Goal: Task Accomplishment & Management: Use online tool/utility

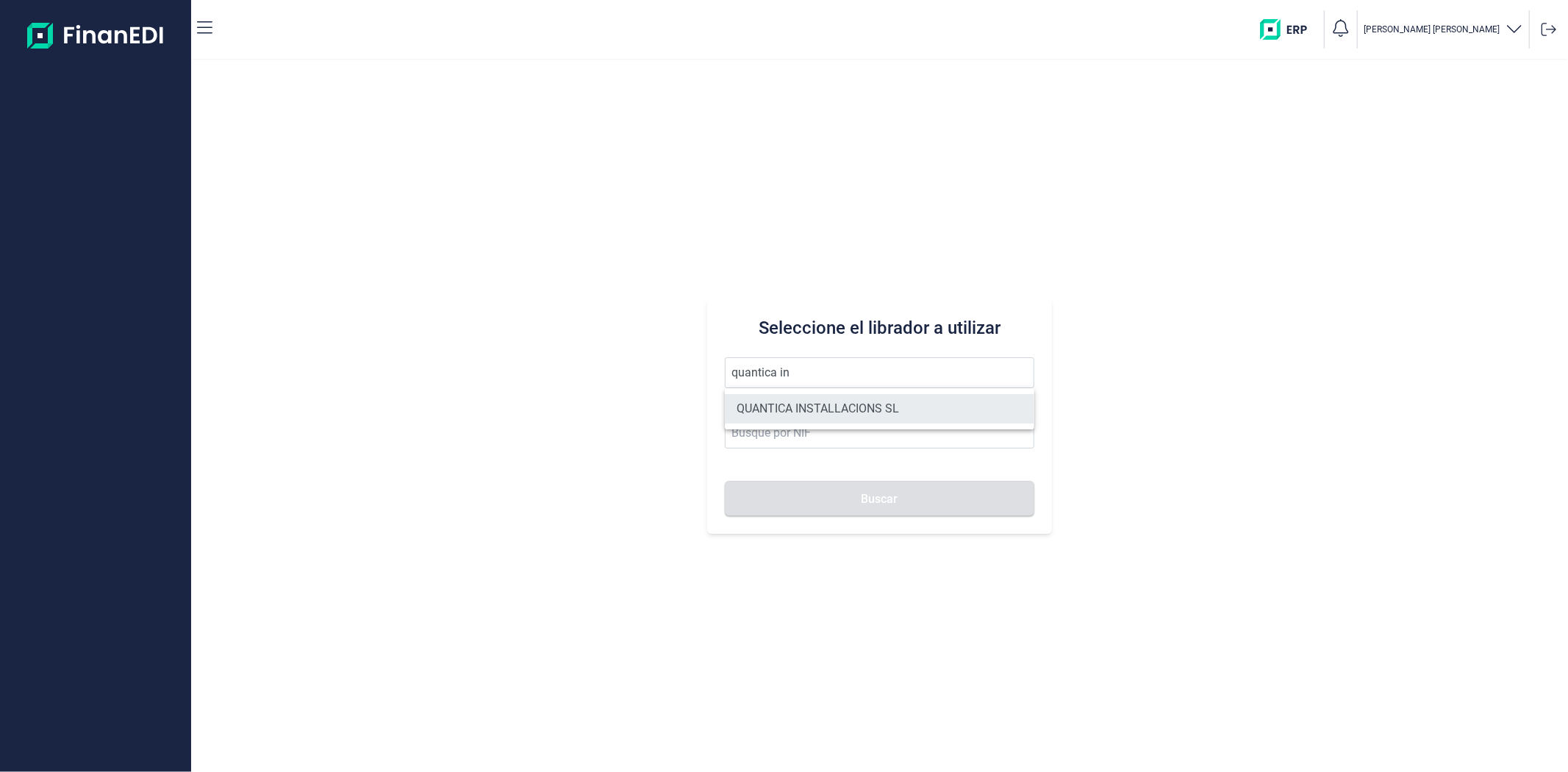
click at [786, 412] on li "QUANTICA INSTALLACIONS SL" at bounding box center [879, 409] width 308 height 30
type input "QUANTICA INSTALLACIONS SL"
type input "B67423871"
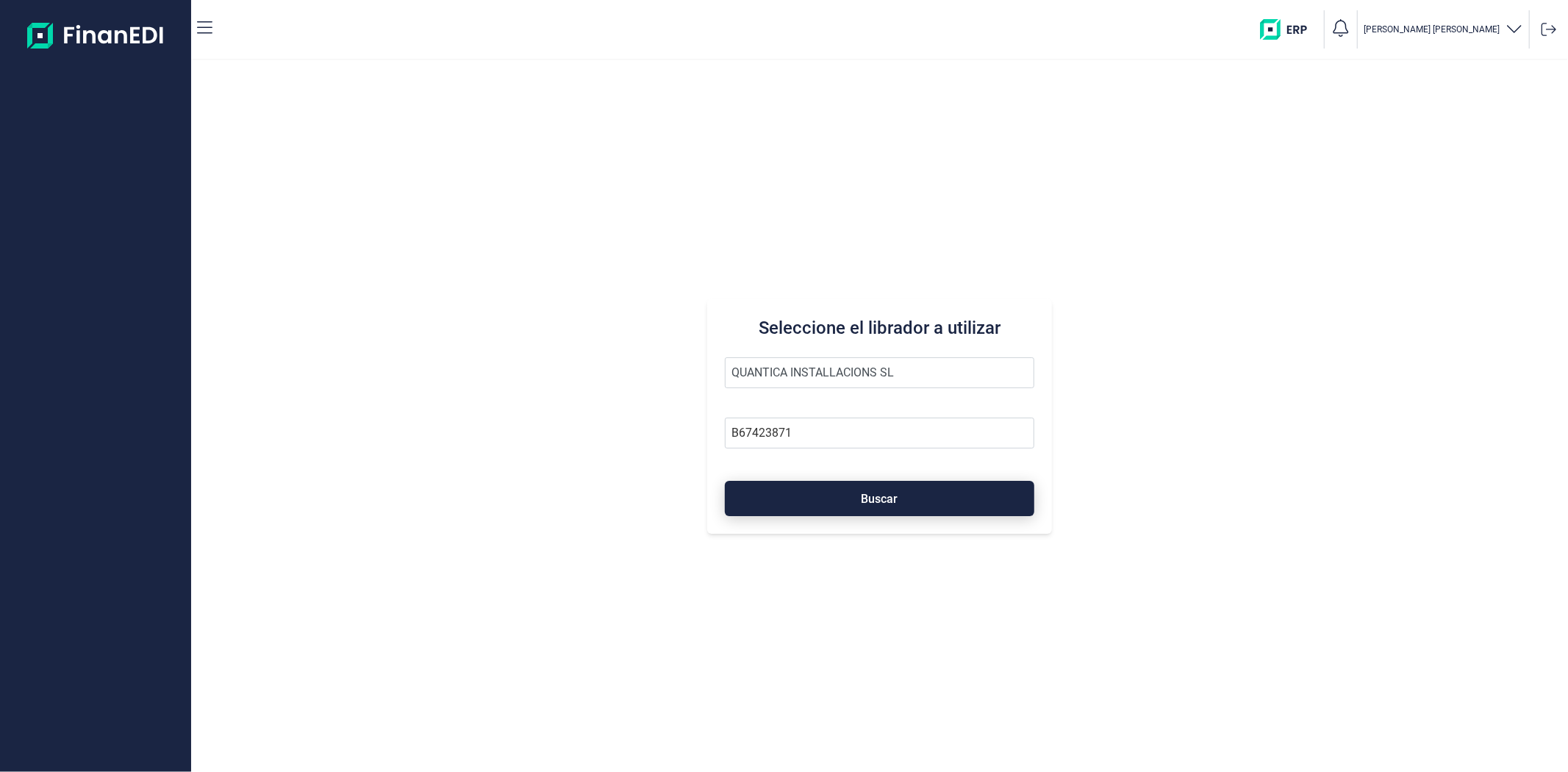
click at [775, 488] on button "Buscar" at bounding box center [879, 499] width 308 height 35
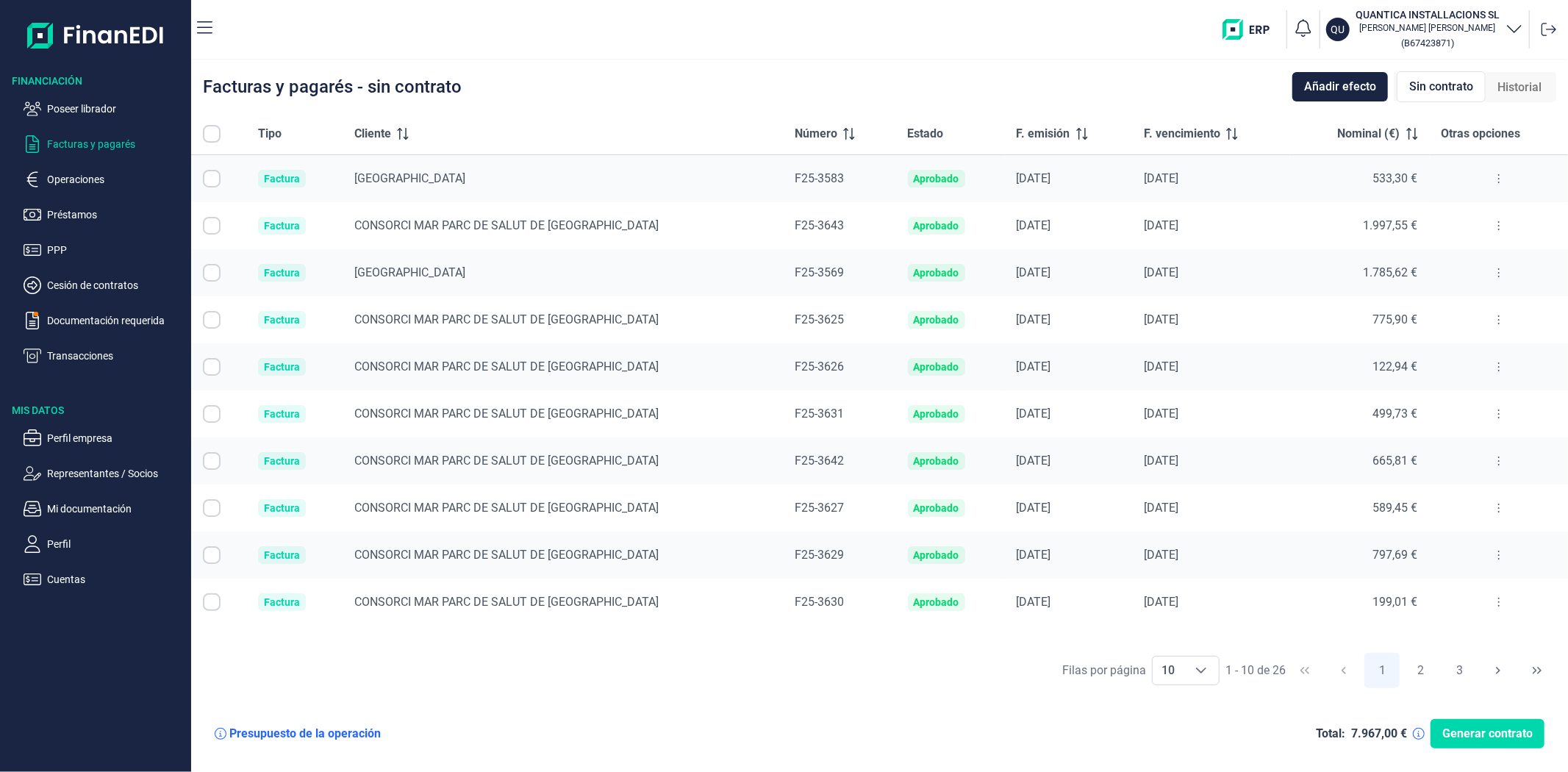
checkbox input "true"
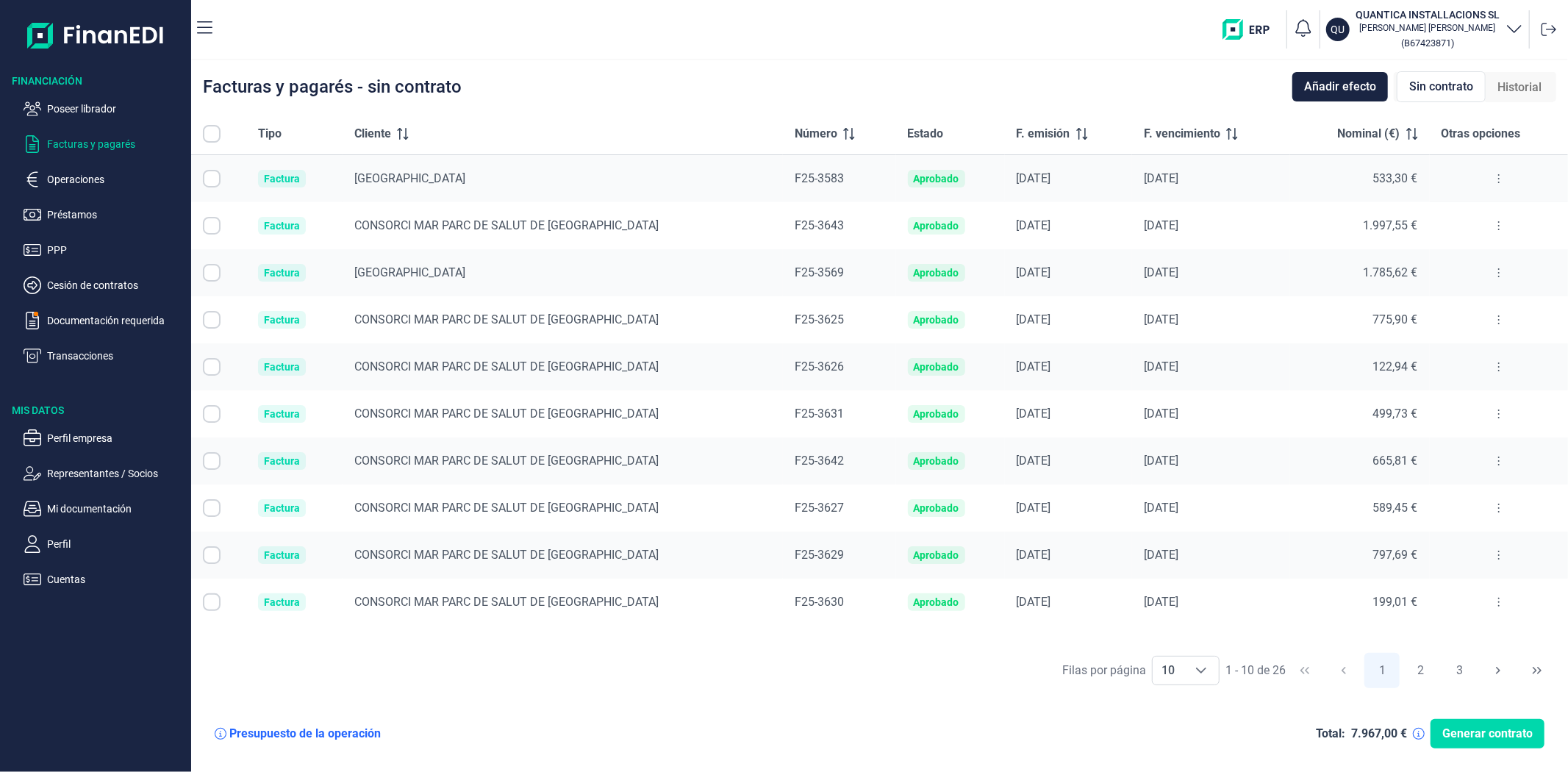
checkbox input "true"
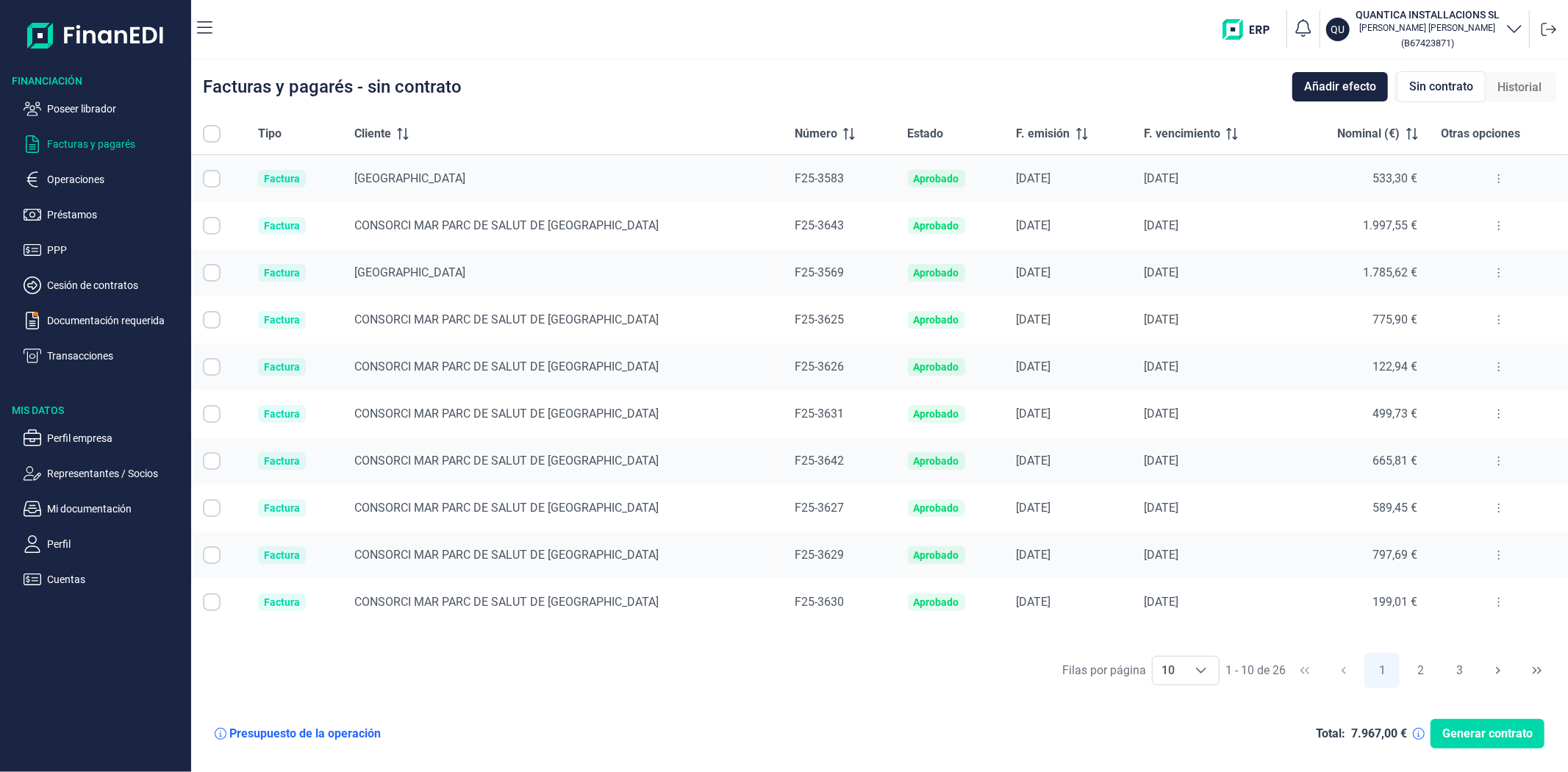
checkbox input "true"
click at [63, 315] on p "Documentación requerida" at bounding box center [116, 321] width 138 height 18
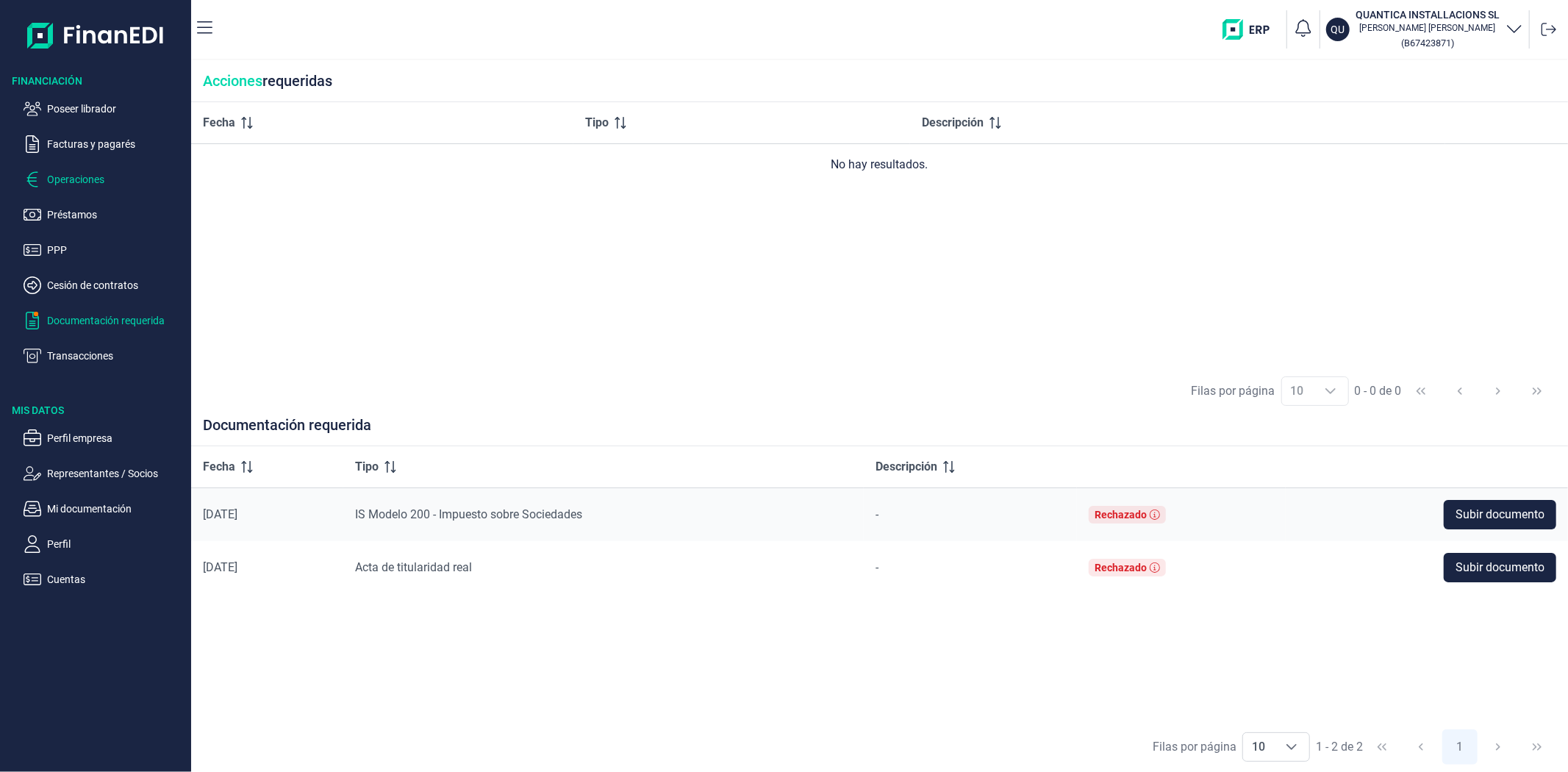
click at [52, 186] on p "Operaciones" at bounding box center [116, 179] width 138 height 18
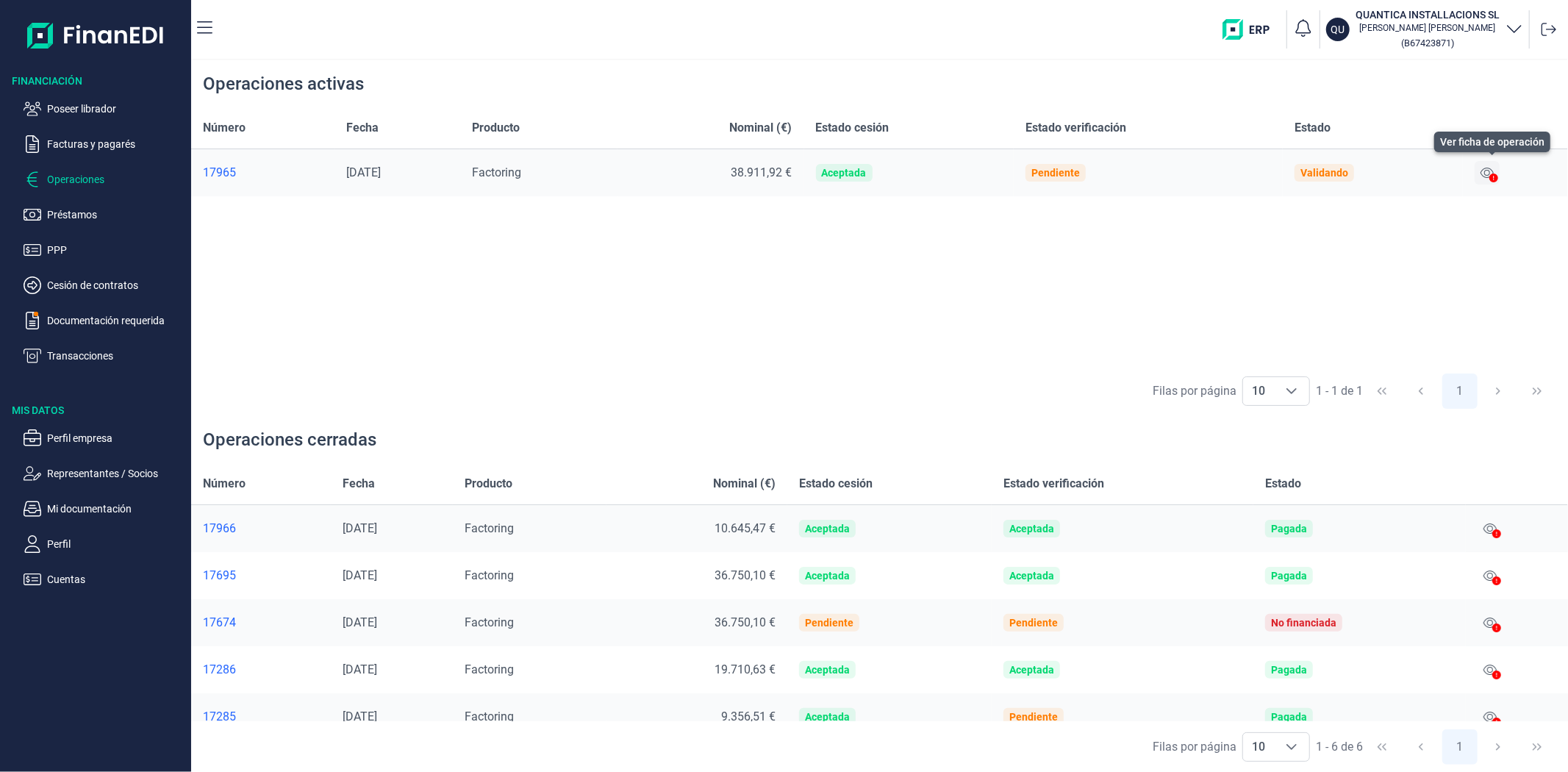
click at [1488, 177] on icon at bounding box center [1487, 173] width 13 height 12
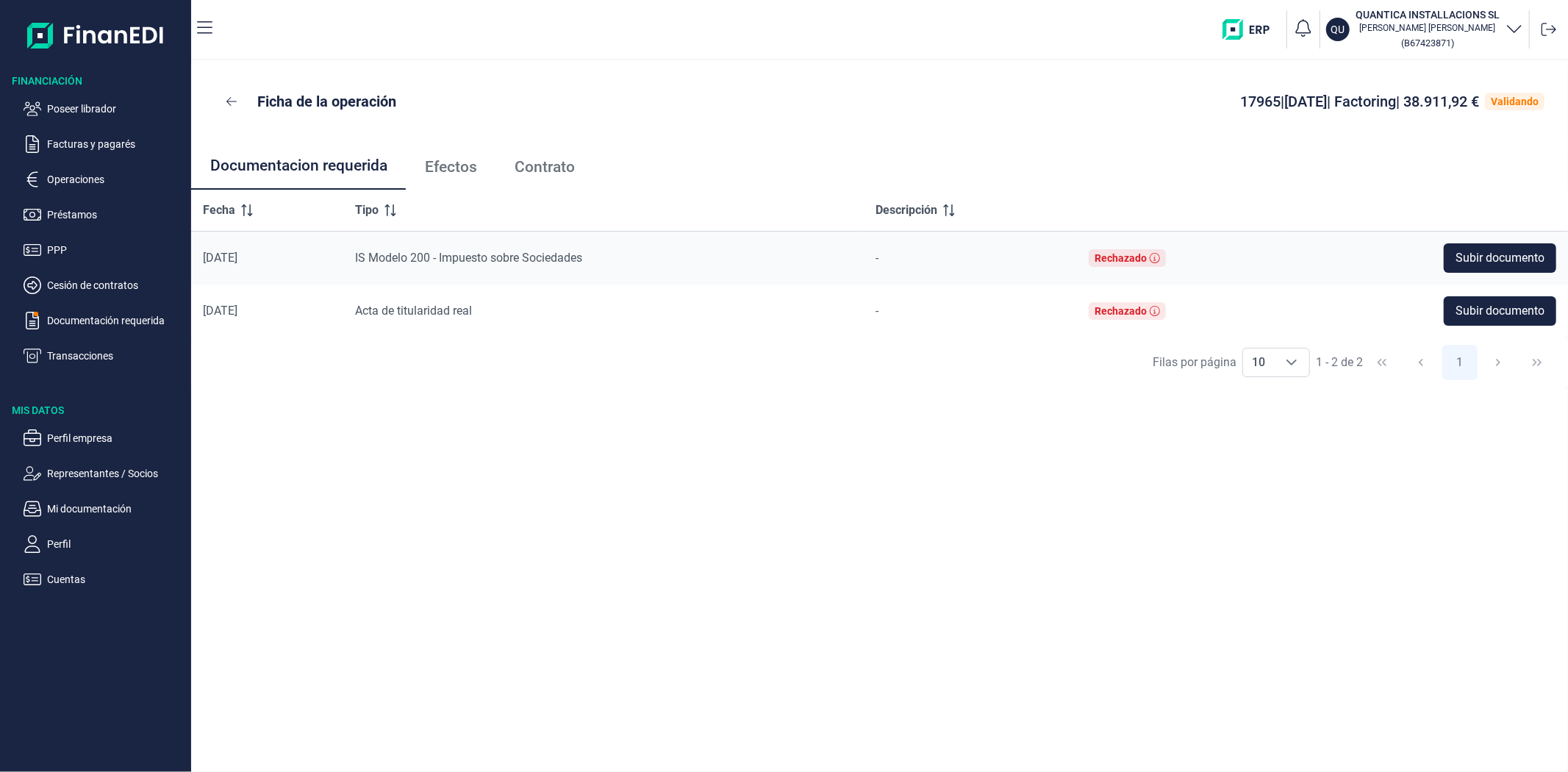
click at [443, 161] on span "Efectos" at bounding box center [451, 167] width 52 height 15
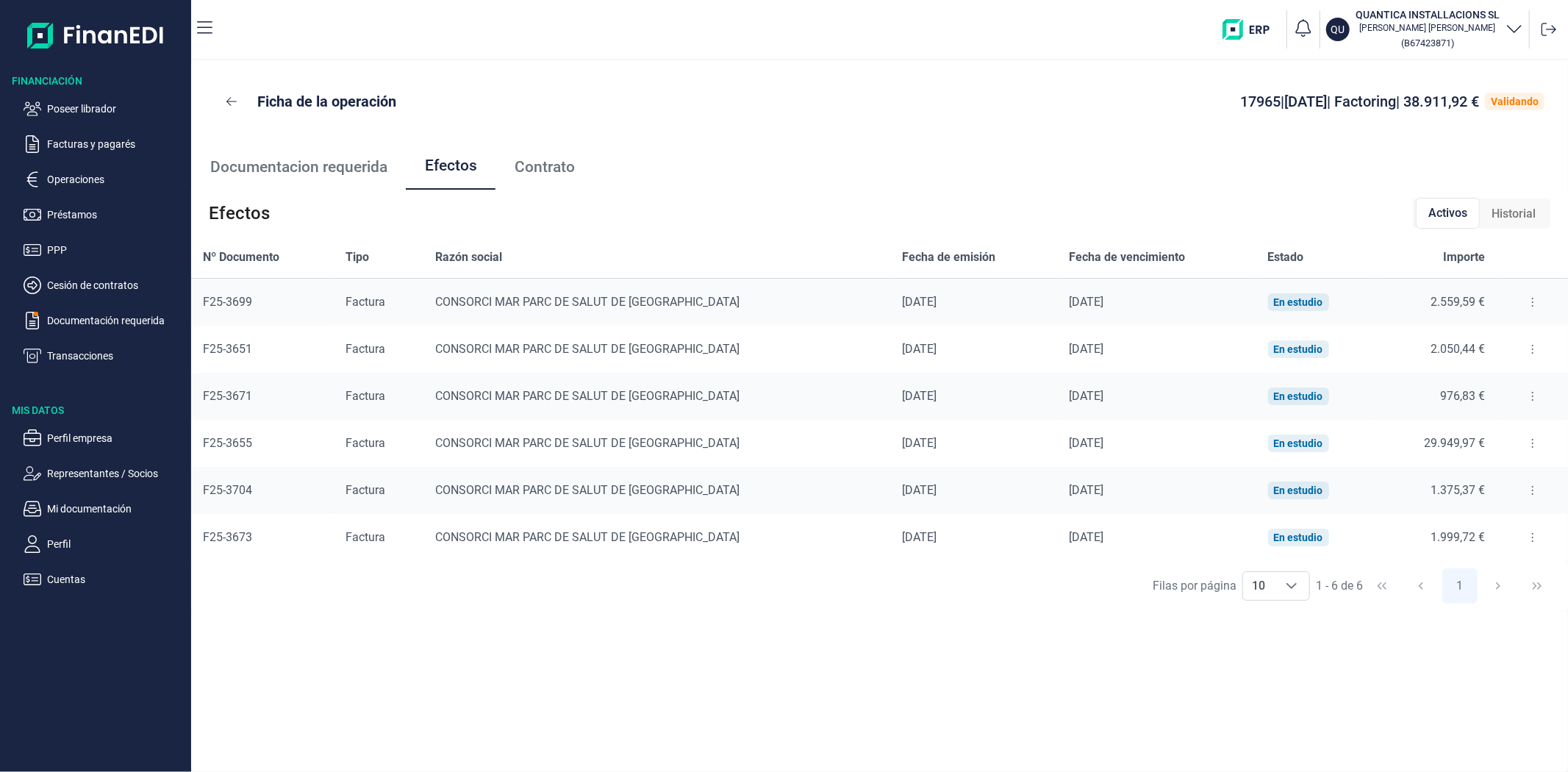
click at [1520, 302] on button at bounding box center [1533, 302] width 27 height 23
click at [1504, 335] on span "Detalles efecto" at bounding box center [1482, 339] width 67 height 14
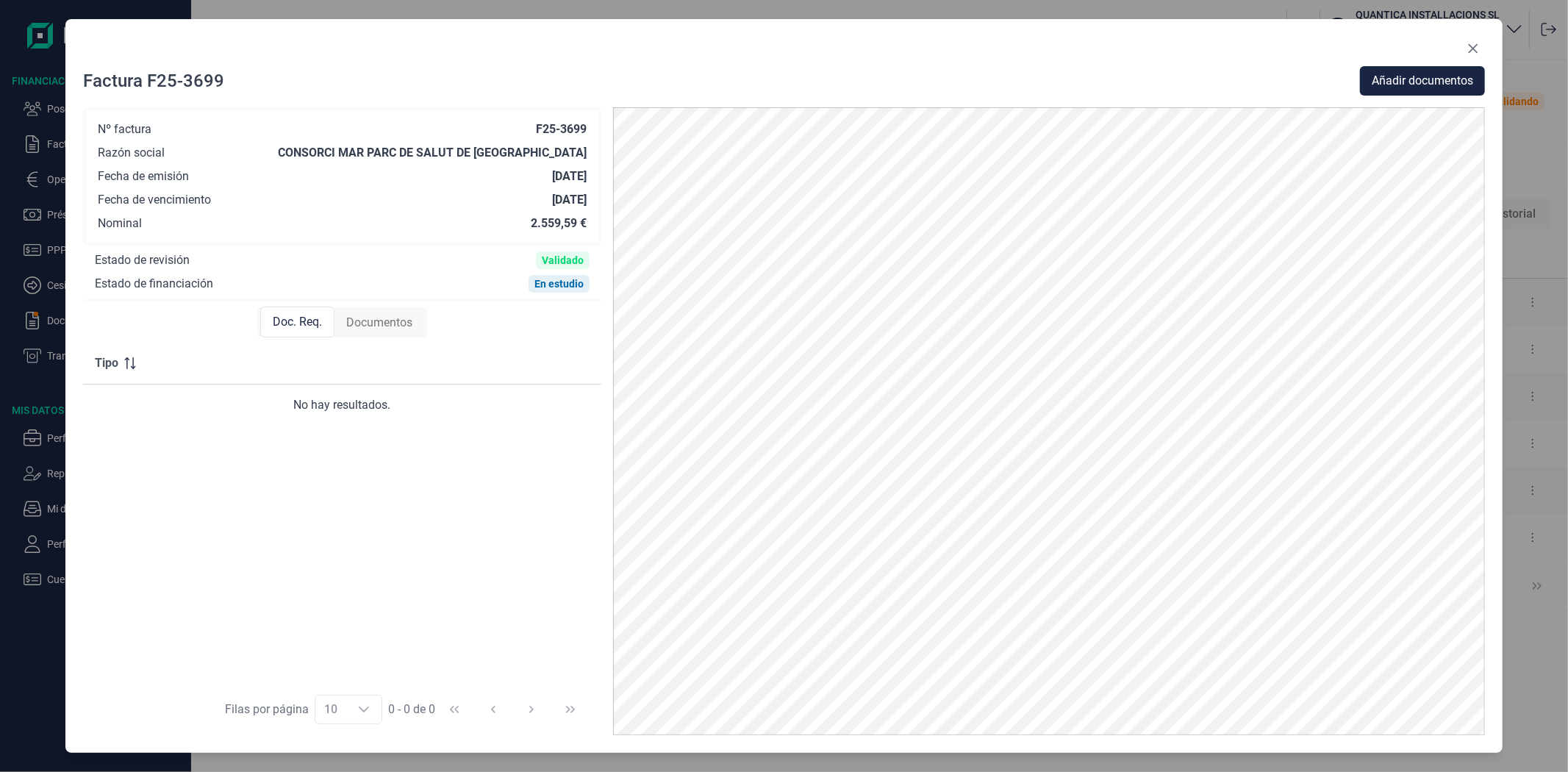
click at [398, 324] on span "Documentos" at bounding box center [379, 323] width 66 height 18
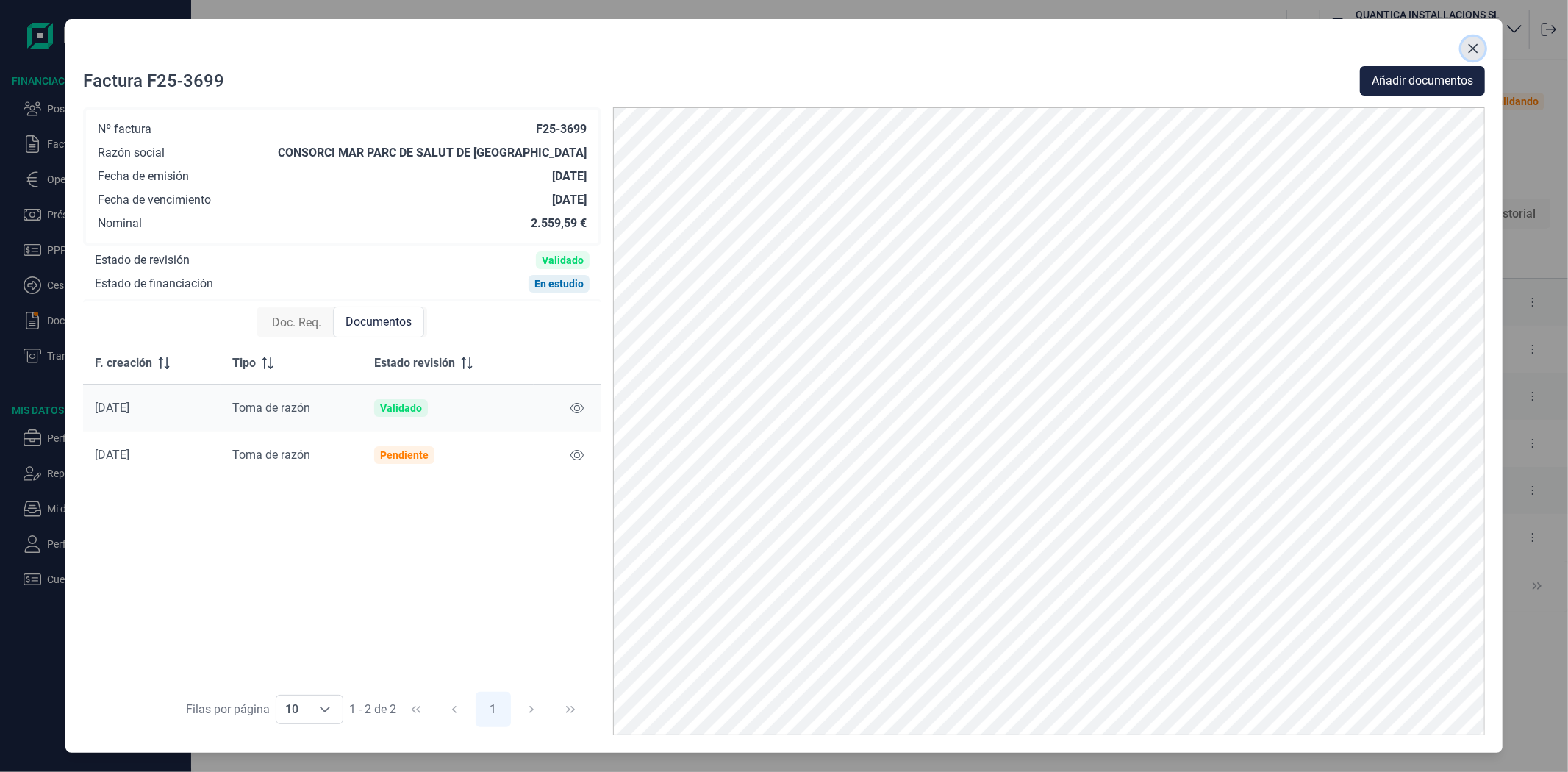
click at [1465, 46] on button "Close" at bounding box center [1472, 48] width 23 height 23
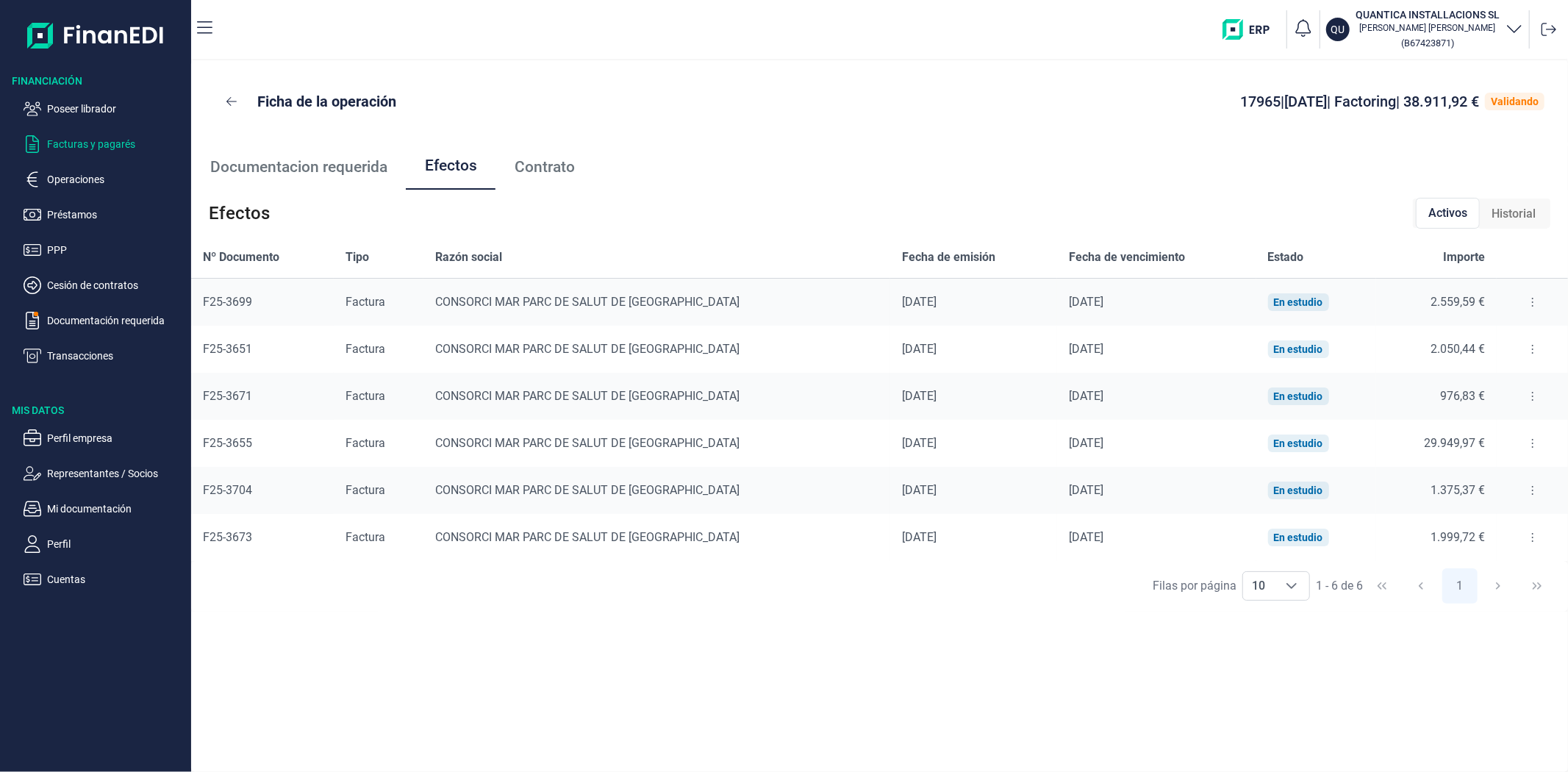
drag, startPoint x: 112, startPoint y: 108, endPoint x: 144, endPoint y: 142, distance: 46.7
click at [112, 108] on p "Poseer librador" at bounding box center [116, 108] width 138 height 18
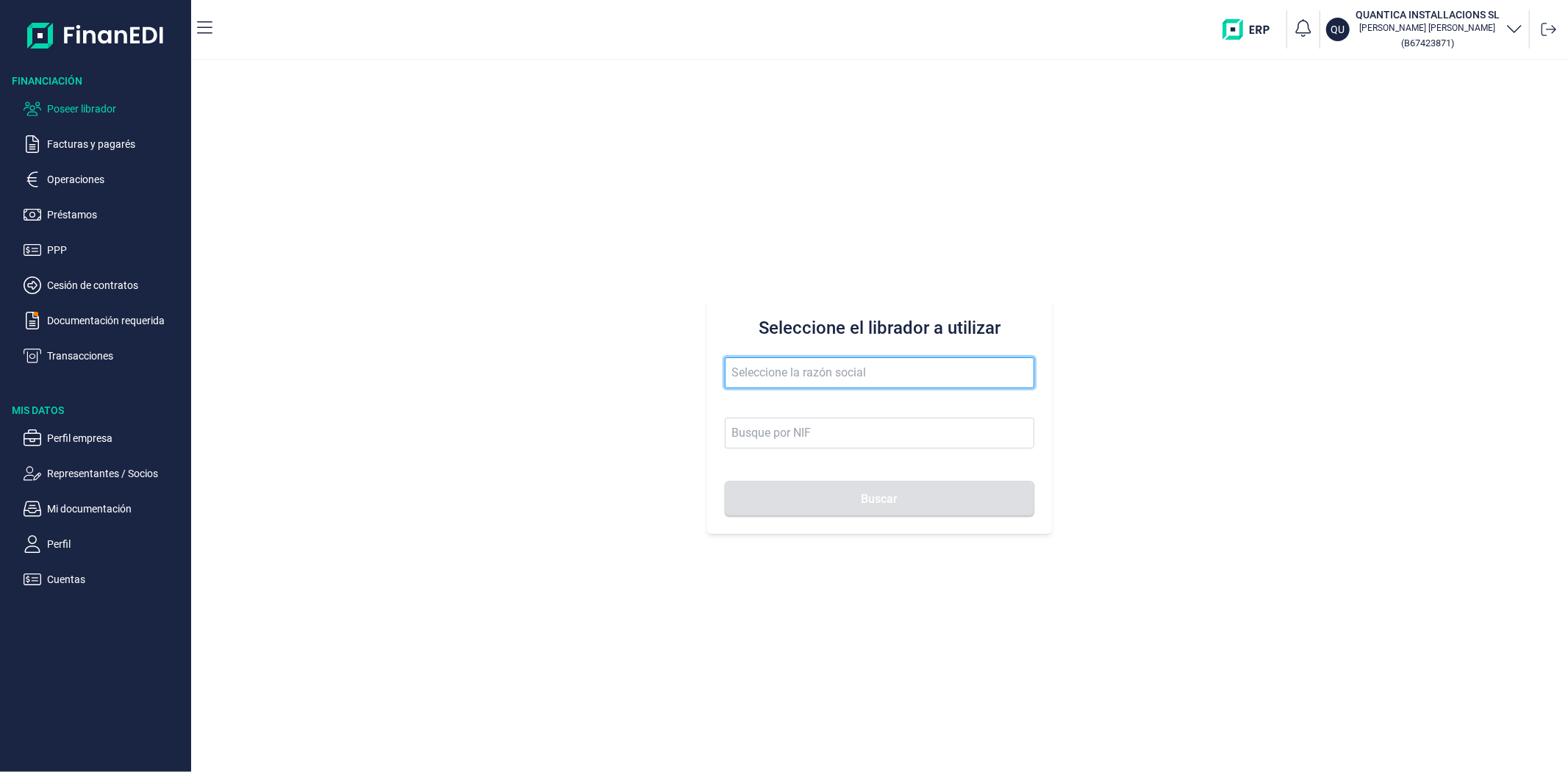
click at [805, 377] on input "text" at bounding box center [879, 373] width 308 height 31
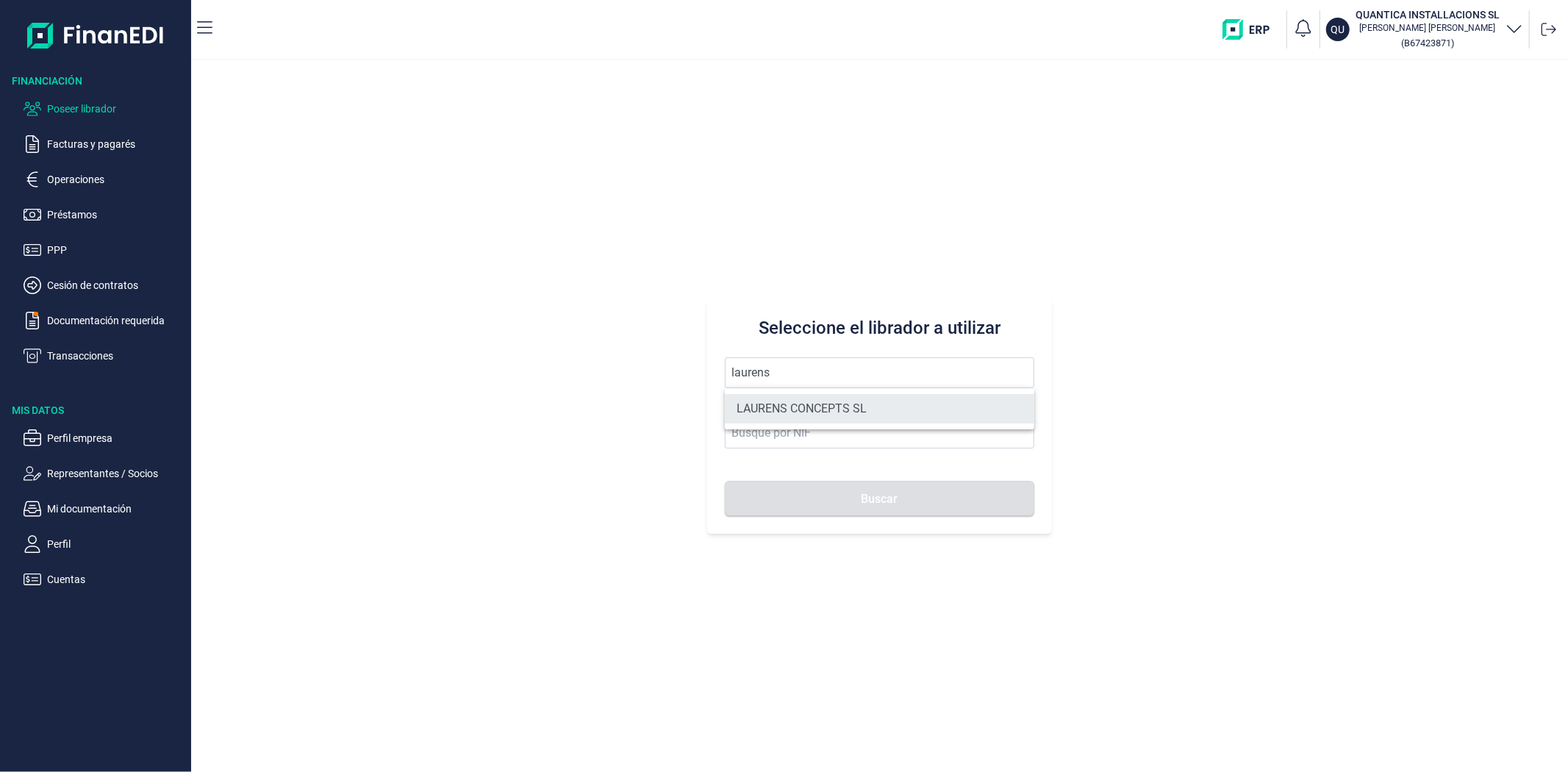
click at [770, 407] on li "LAURENS CONCEPTS SL" at bounding box center [879, 409] width 308 height 30
type input "LAURENS CONCEPTS SL"
type input "B66109042"
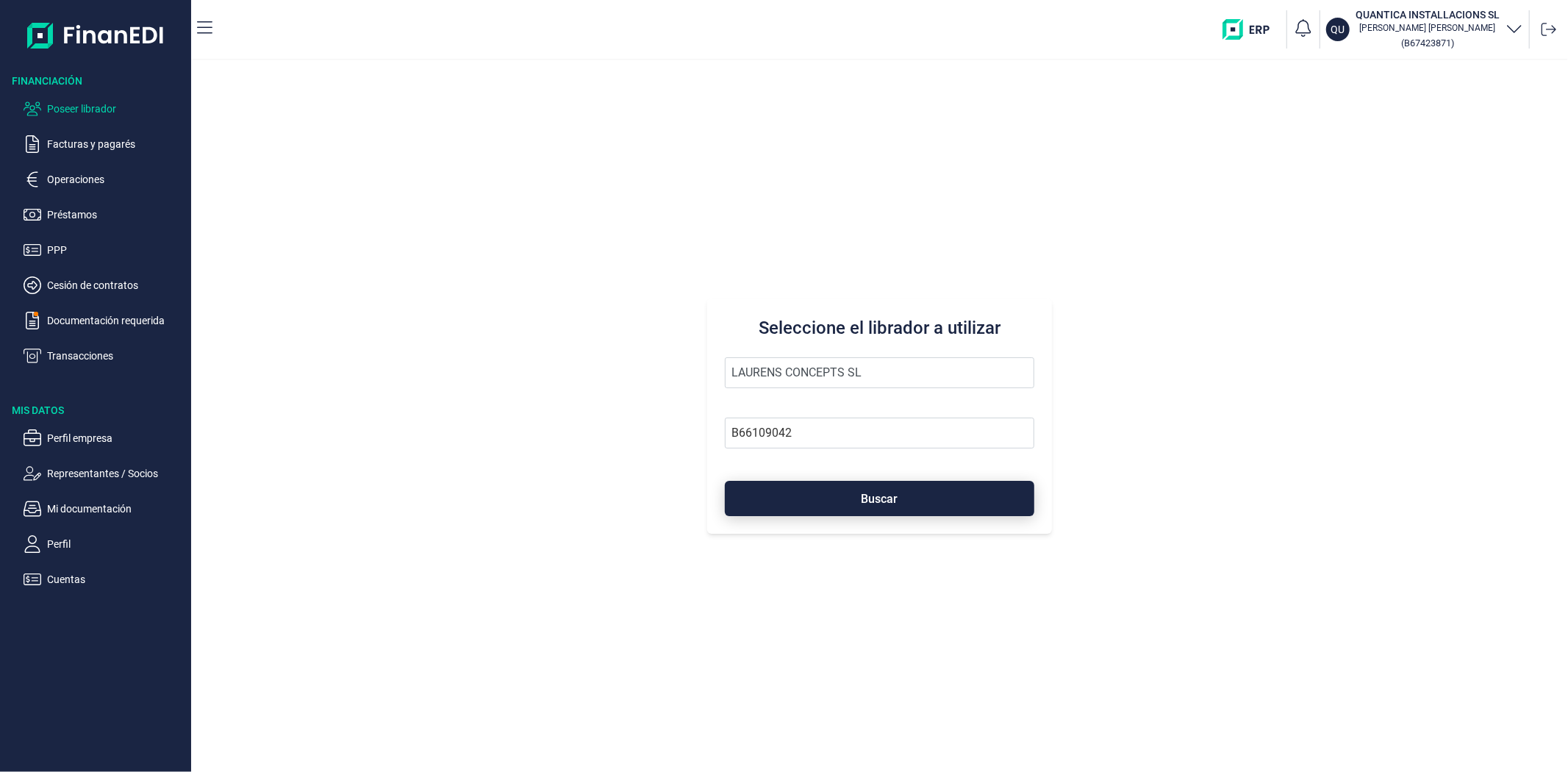
click at [770, 494] on button "Buscar" at bounding box center [879, 499] width 308 height 35
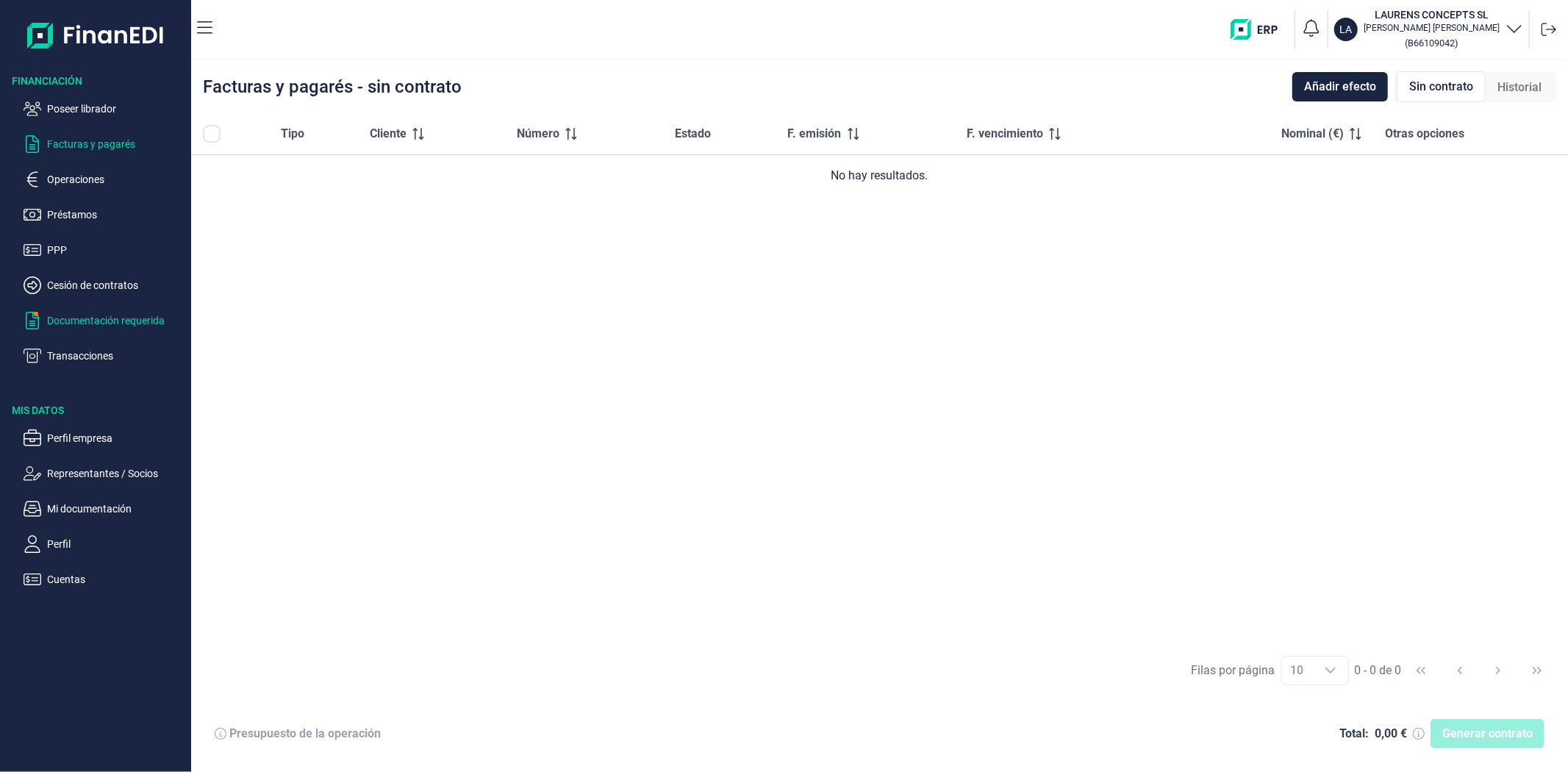
click at [63, 321] on p "Documentación requerida" at bounding box center [116, 321] width 138 height 18
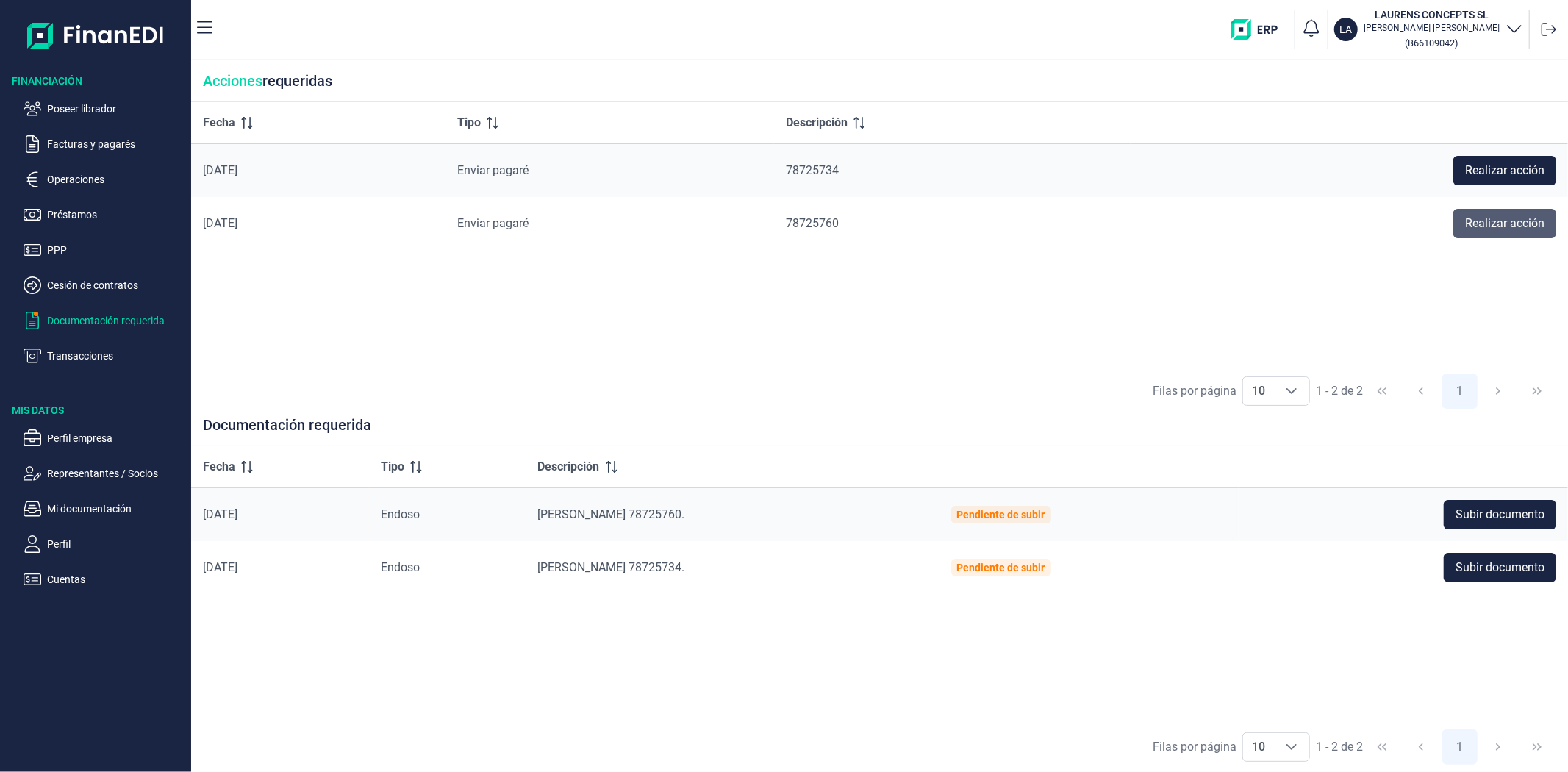
click at [1534, 219] on span "Realizar acción" at bounding box center [1505, 223] width 80 height 18
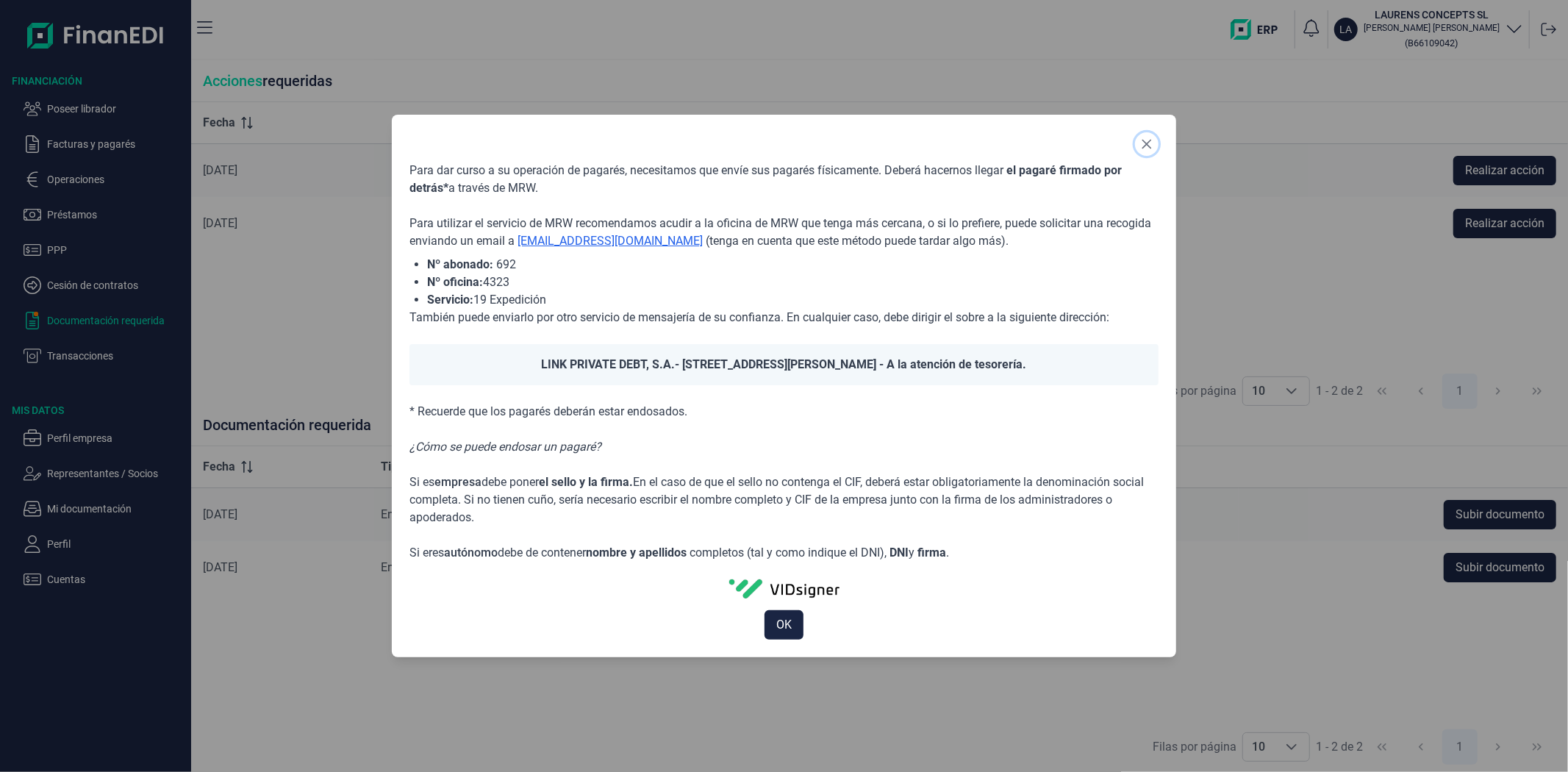
click at [1152, 140] on button "Close" at bounding box center [1146, 144] width 23 height 23
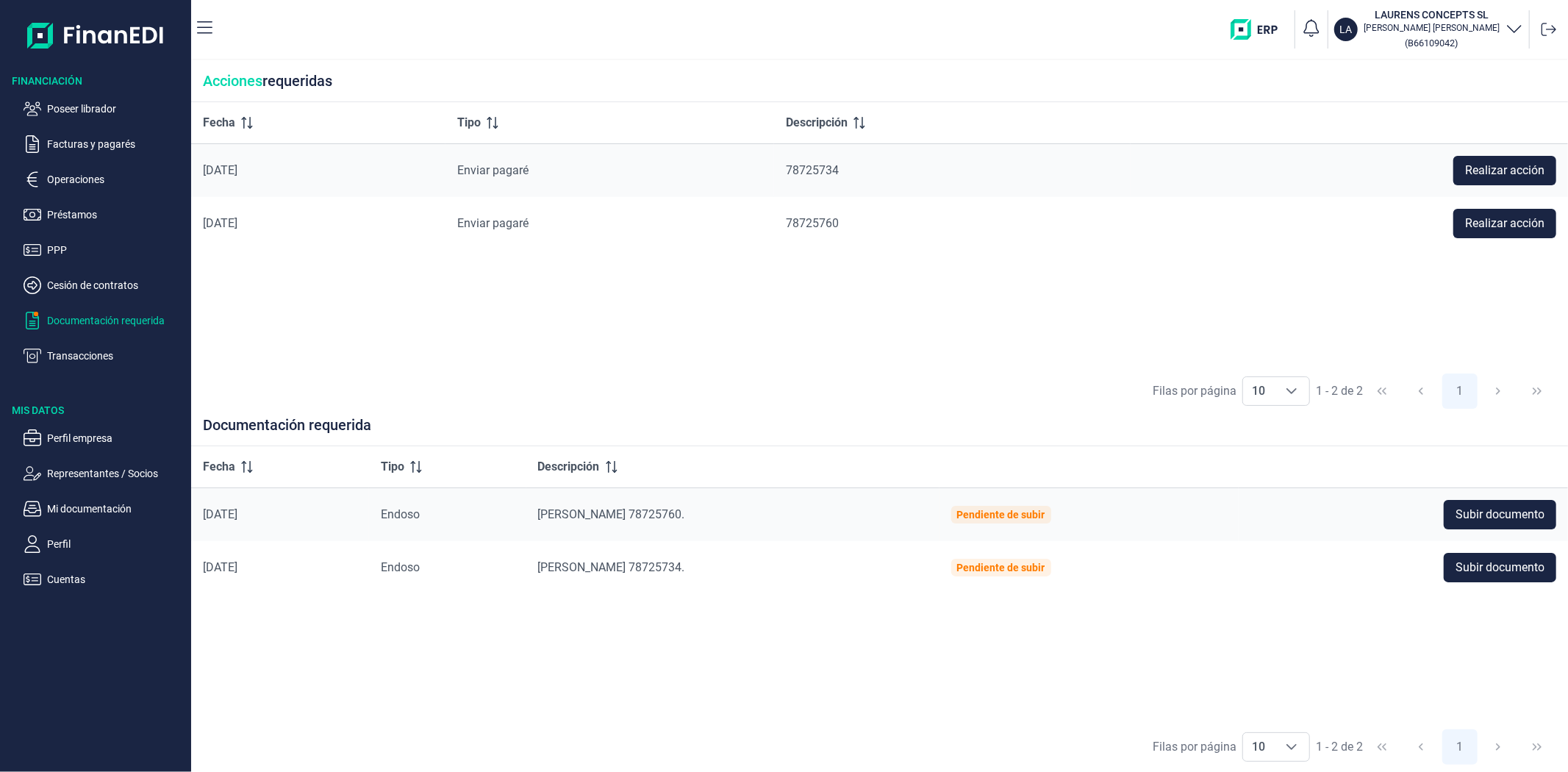
click at [961, 677] on div "Fecha Tipo Descripción [DATE] Endoso Pagaré 78725760. Pendiente de subir Subir …" at bounding box center [880, 584] width 1377 height 275
click at [641, 385] on div "Filas por página 10 10 10 1 - 2 de 2 1" at bounding box center [880, 390] width 1377 height 51
click at [813, 379] on div "Filas por página 10 10 10 1 - 2 de 2 1" at bounding box center [880, 390] width 1377 height 51
click at [1465, 226] on span "Realizar acción" at bounding box center [1505, 223] width 80 height 18
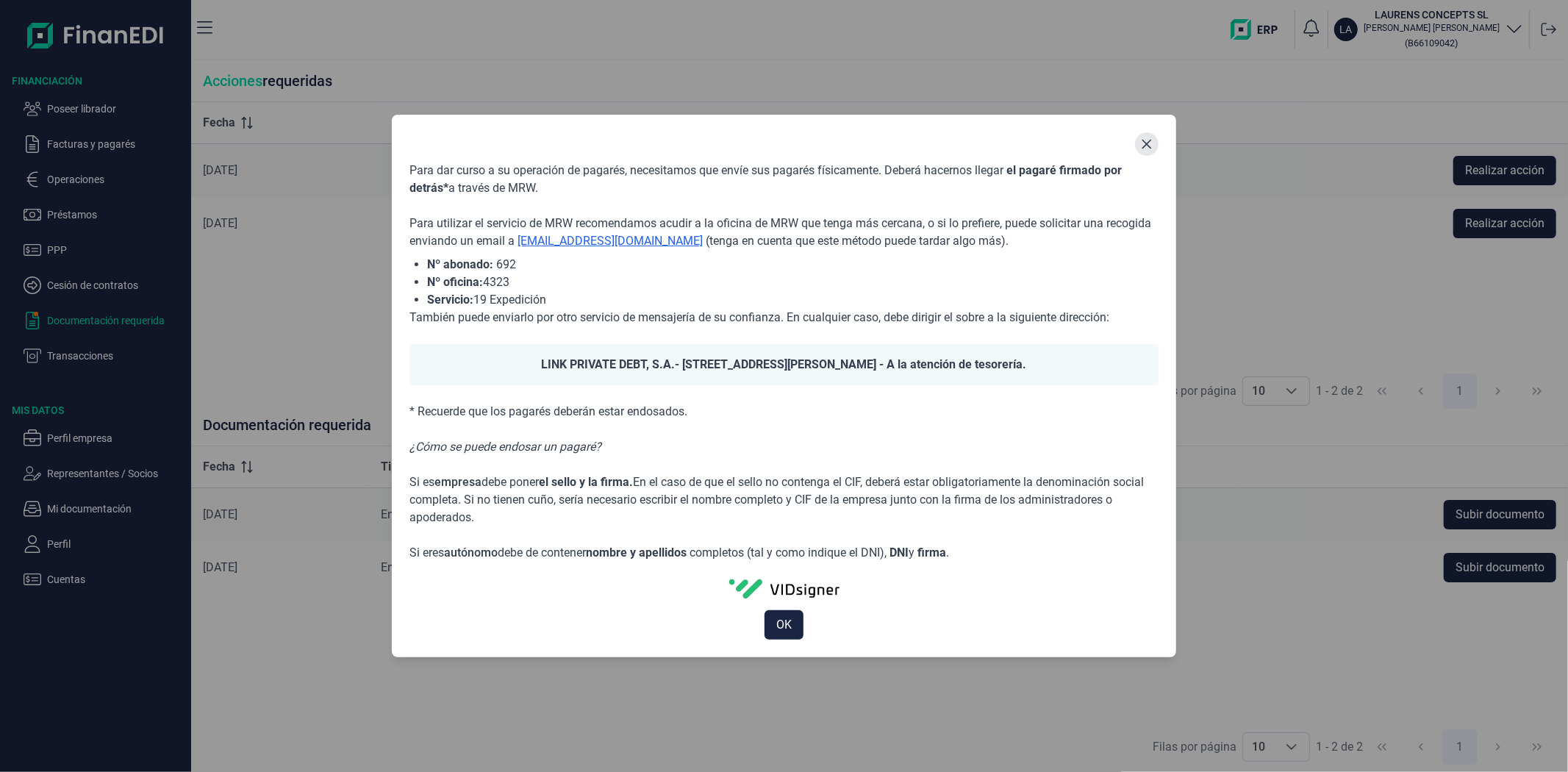
click at [1147, 138] on icon "Close" at bounding box center [1146, 144] width 12 height 12
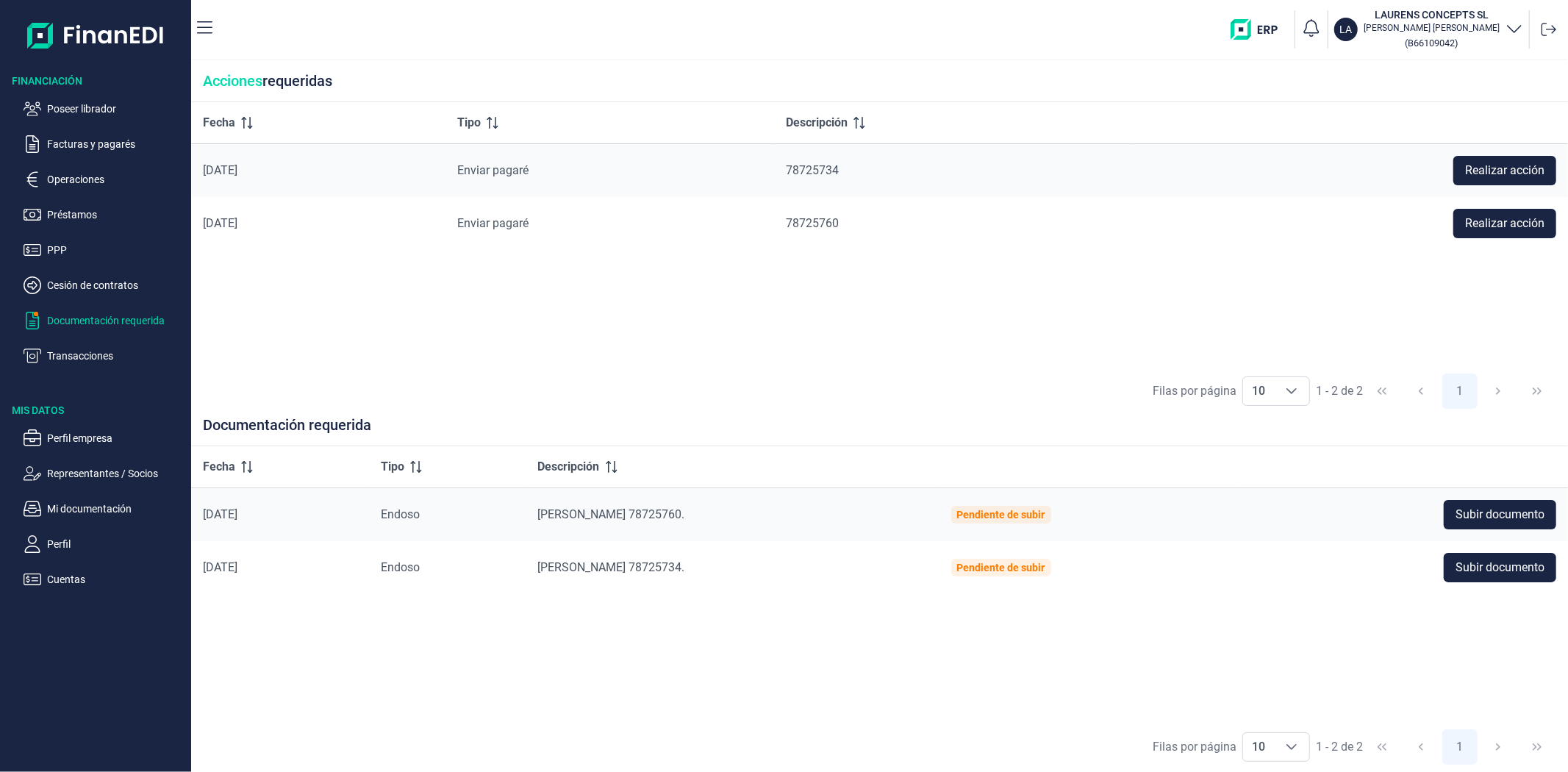
click at [891, 709] on div "Fecha Tipo Descripción [DATE] Endoso Pagaré 78725760. Pendiente de subir Subir …" at bounding box center [880, 584] width 1377 height 275
click at [431, 283] on div "Fecha Tipo Descripción [DATE] Enviar [PERSON_NAME] 78725734 Realizar acción [DA…" at bounding box center [880, 234] width 1377 height 263
click at [1189, 245] on td "Realizar acción" at bounding box center [1350, 223] width 438 height 53
